Goal: Information Seeking & Learning: Learn about a topic

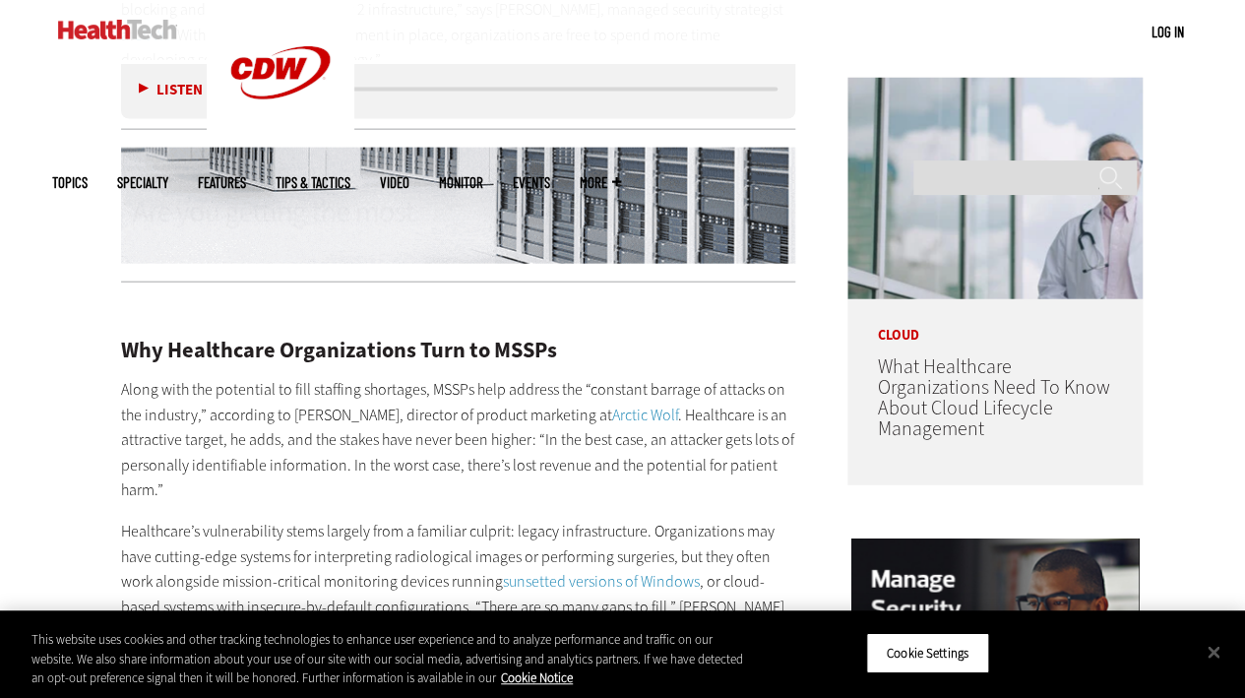
scroll to position [1436, 0]
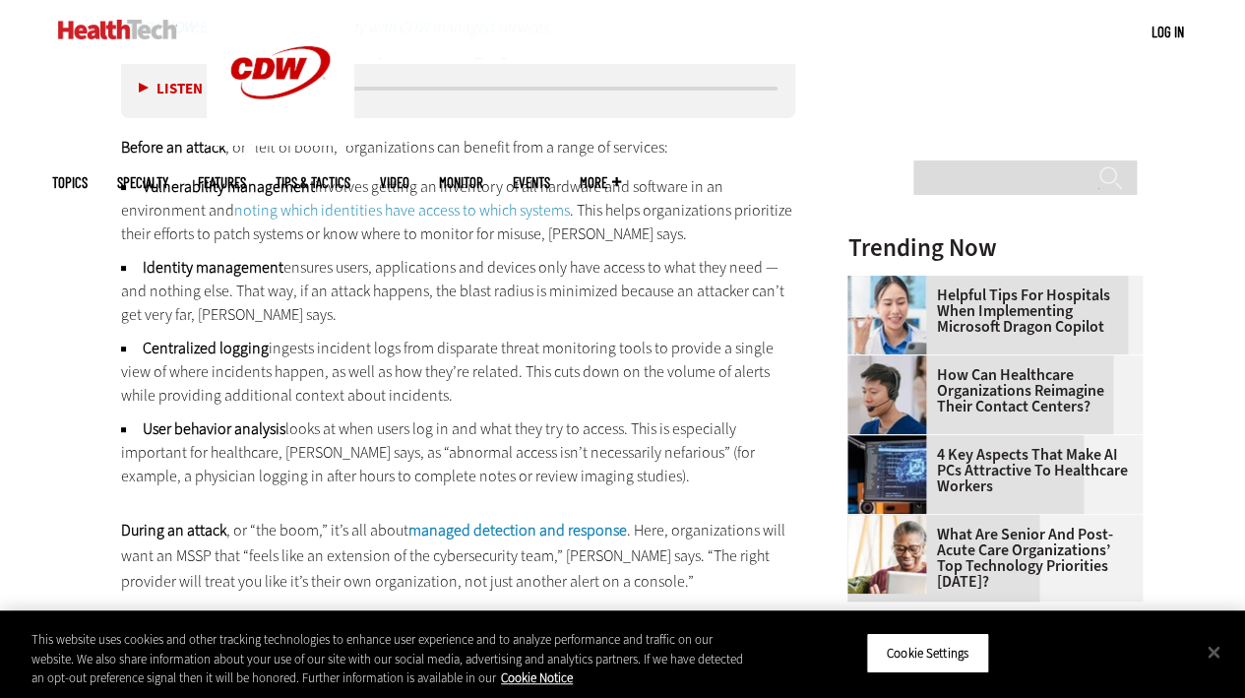
scroll to position [2513, 0]
